Goal: Information Seeking & Learning: Learn about a topic

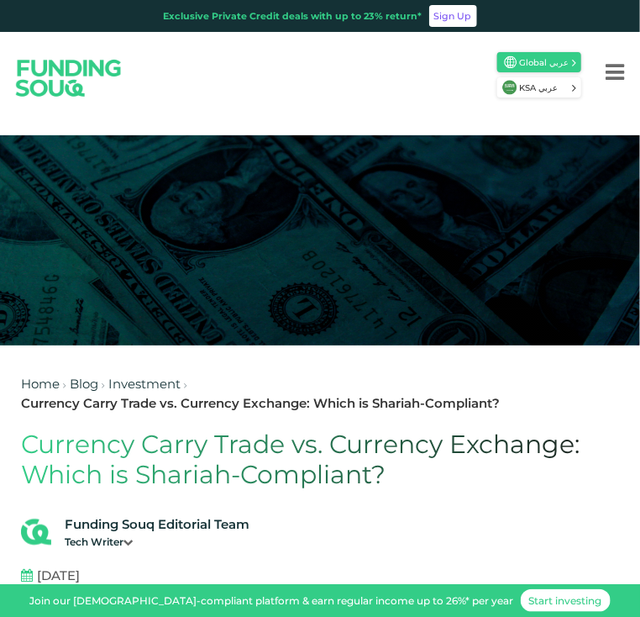
scroll to position [138, 0]
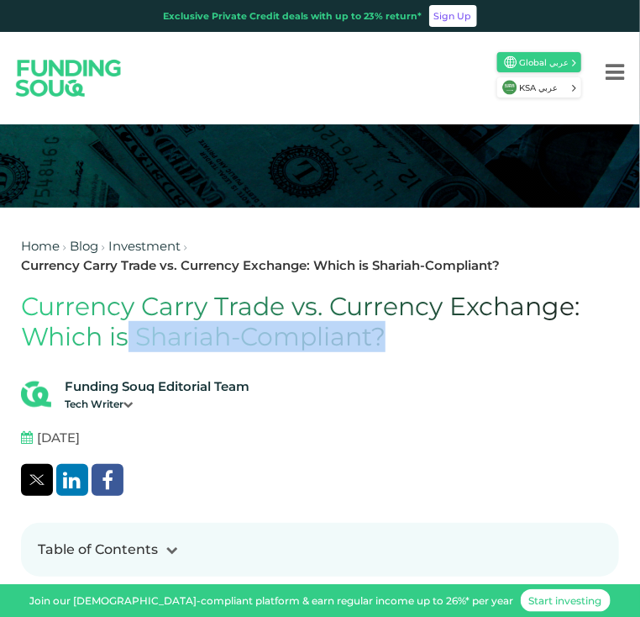
drag, startPoint x: 400, startPoint y: 336, endPoint x: 126, endPoint y: 327, distance: 274.0
click at [126, 327] on h1 "Currency Carry Trade vs. Currency Exchange: Which is Shariah-Compliant?" at bounding box center [320, 321] width 598 height 60
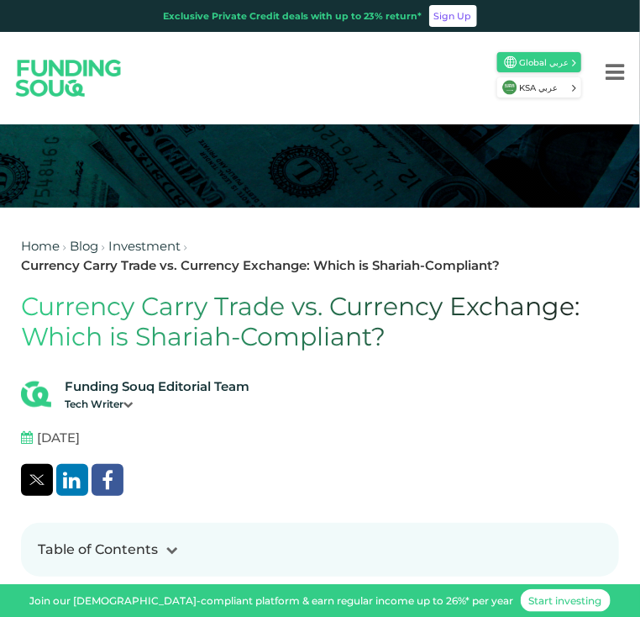
drag, startPoint x: 126, startPoint y: 327, endPoint x: 21, endPoint y: 269, distance: 119.9
click at [21, 269] on div "Currency Carry Trade vs. Currency Exchange: Which is Shariah-Compliant?" at bounding box center [260, 265] width 479 height 19
drag, startPoint x: 18, startPoint y: 266, endPoint x: 499, endPoint y: 274, distance: 481.4
copy div "Home Blog Investment Currency Carry Trade vs. Currency Exchange: Which is Shari…"
